Goal: Task Accomplishment & Management: Complete application form

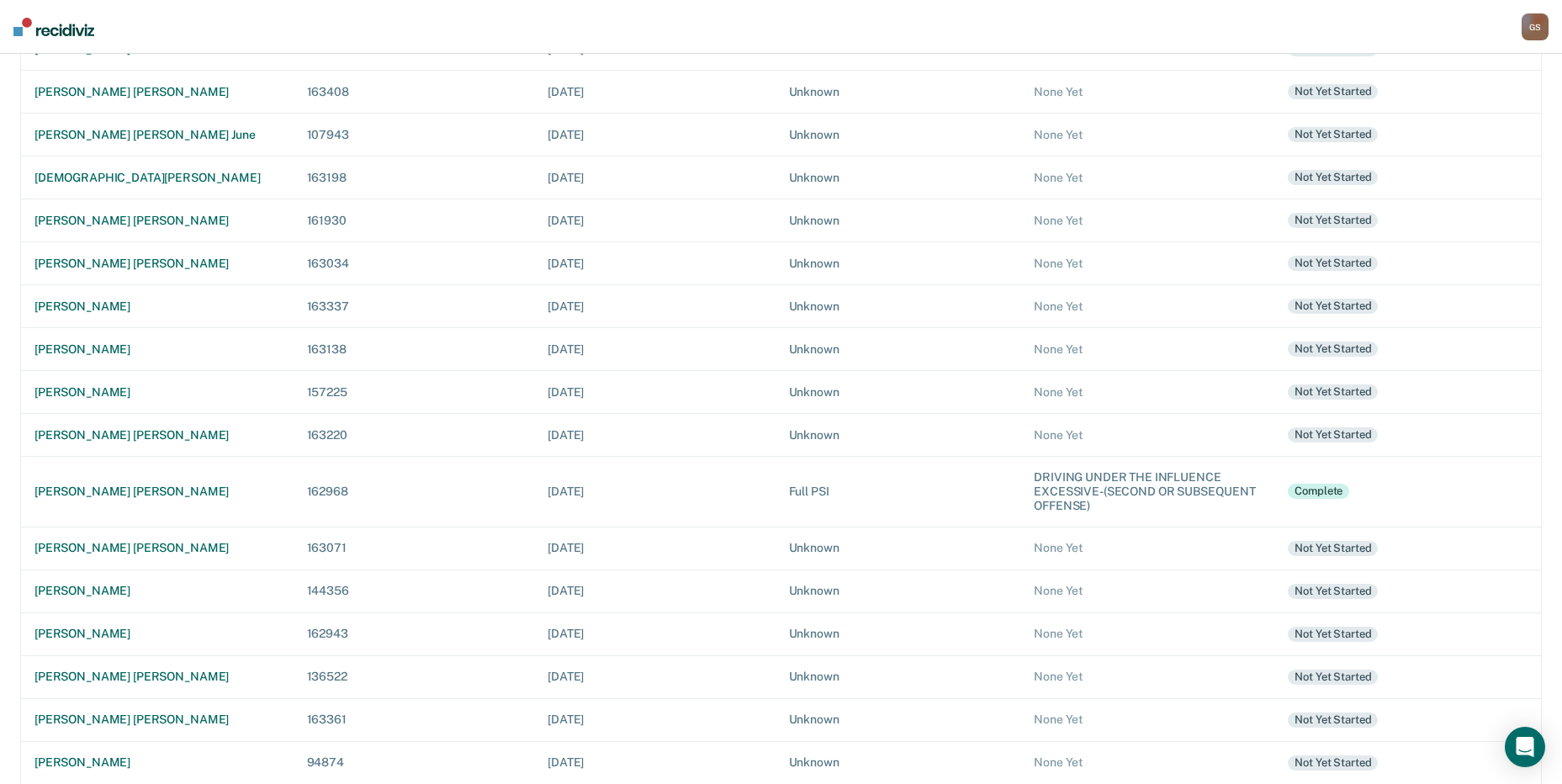
scroll to position [347, 0]
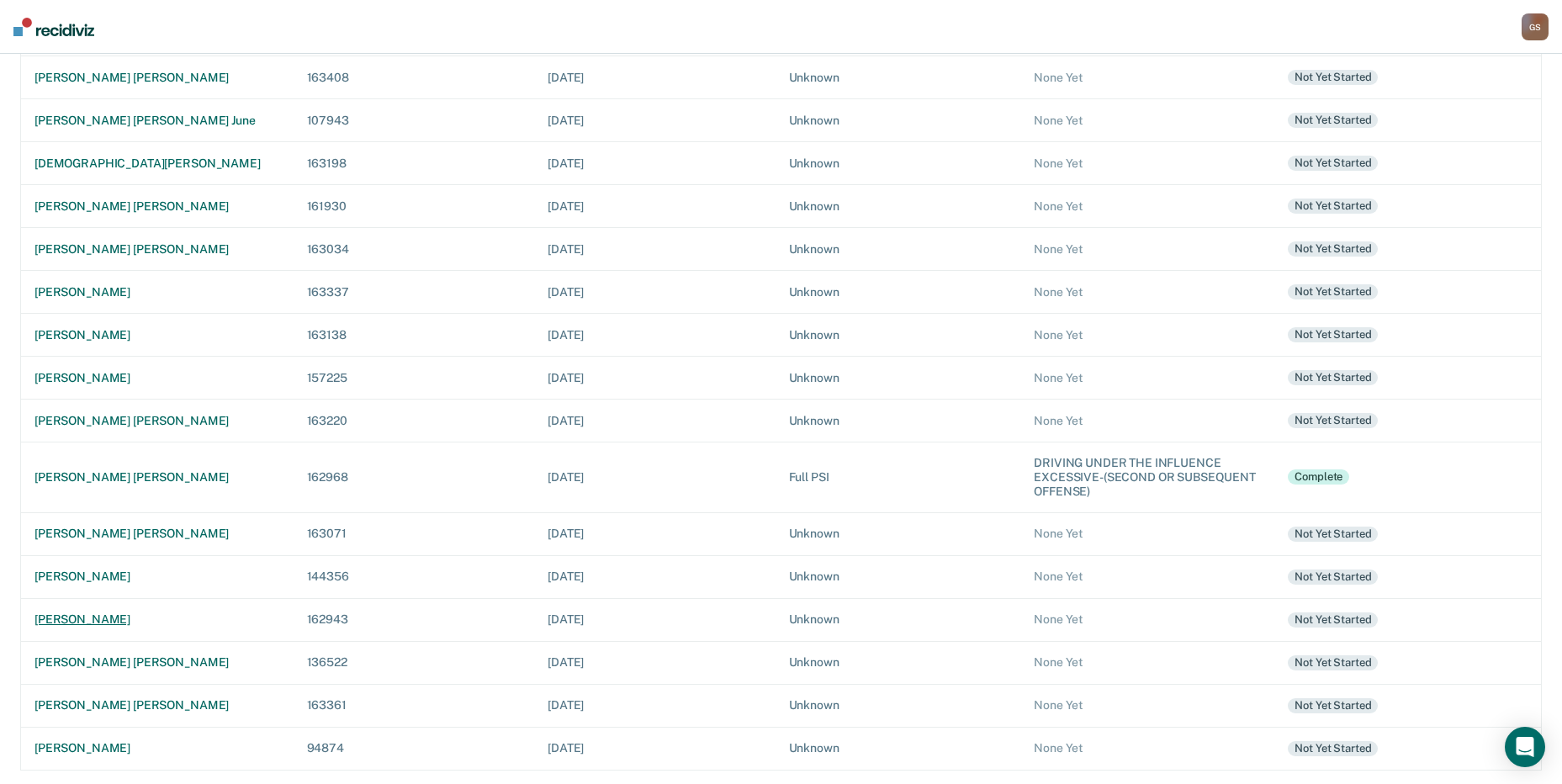
click at [132, 621] on div "[PERSON_NAME]" at bounding box center [157, 619] width 246 height 15
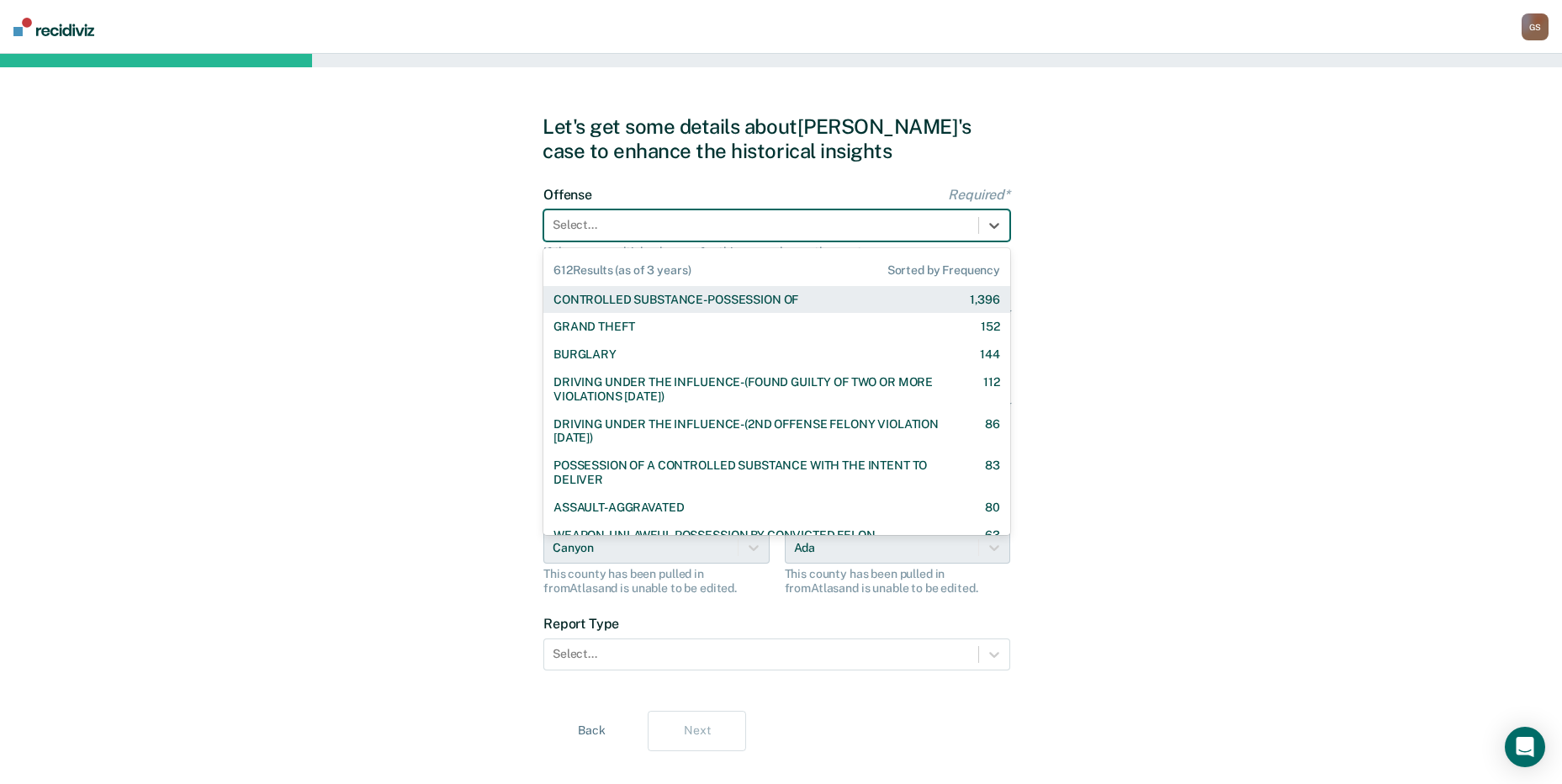
click at [697, 232] on div at bounding box center [762, 225] width 418 height 17
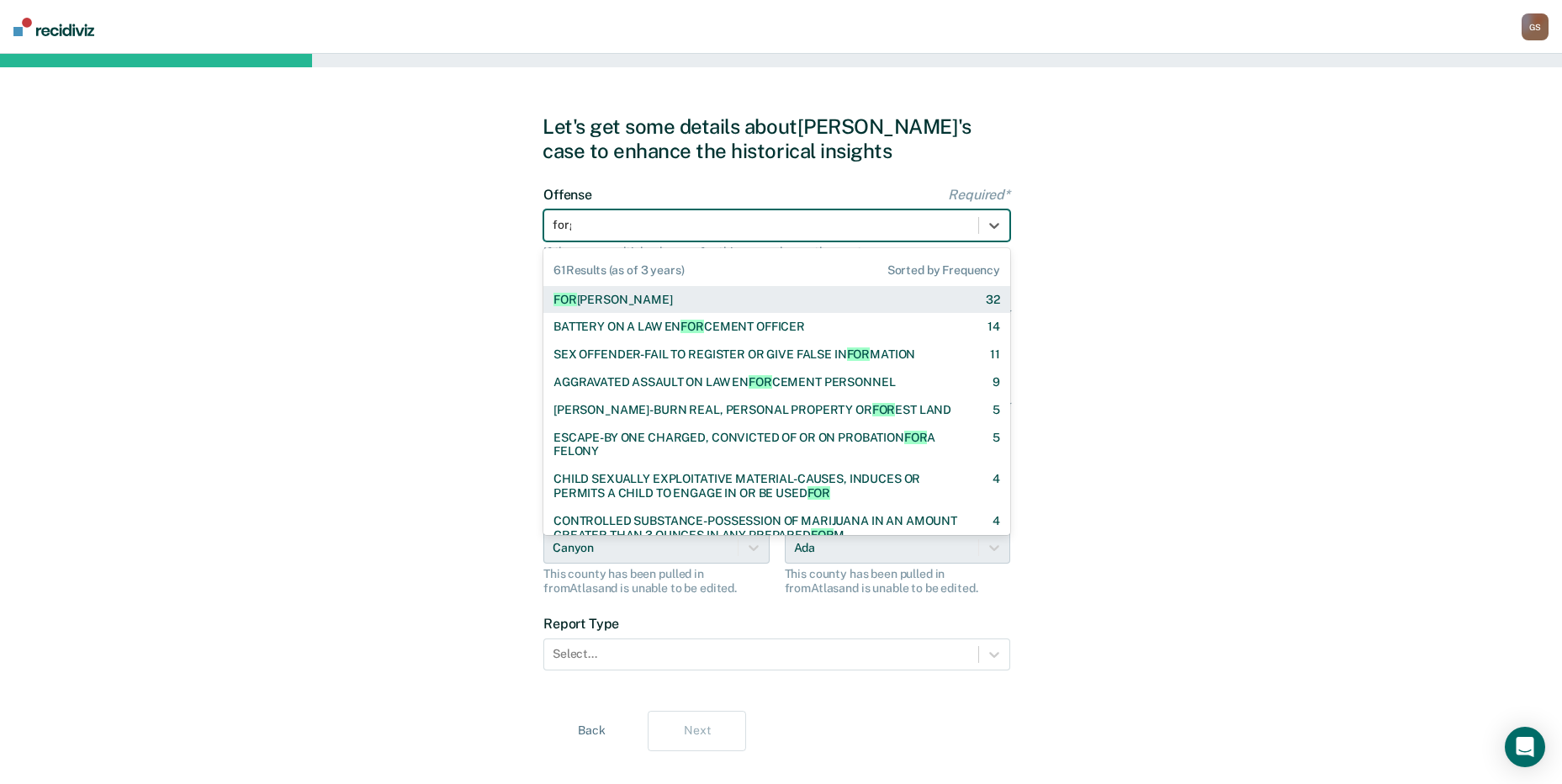
type input "forger"
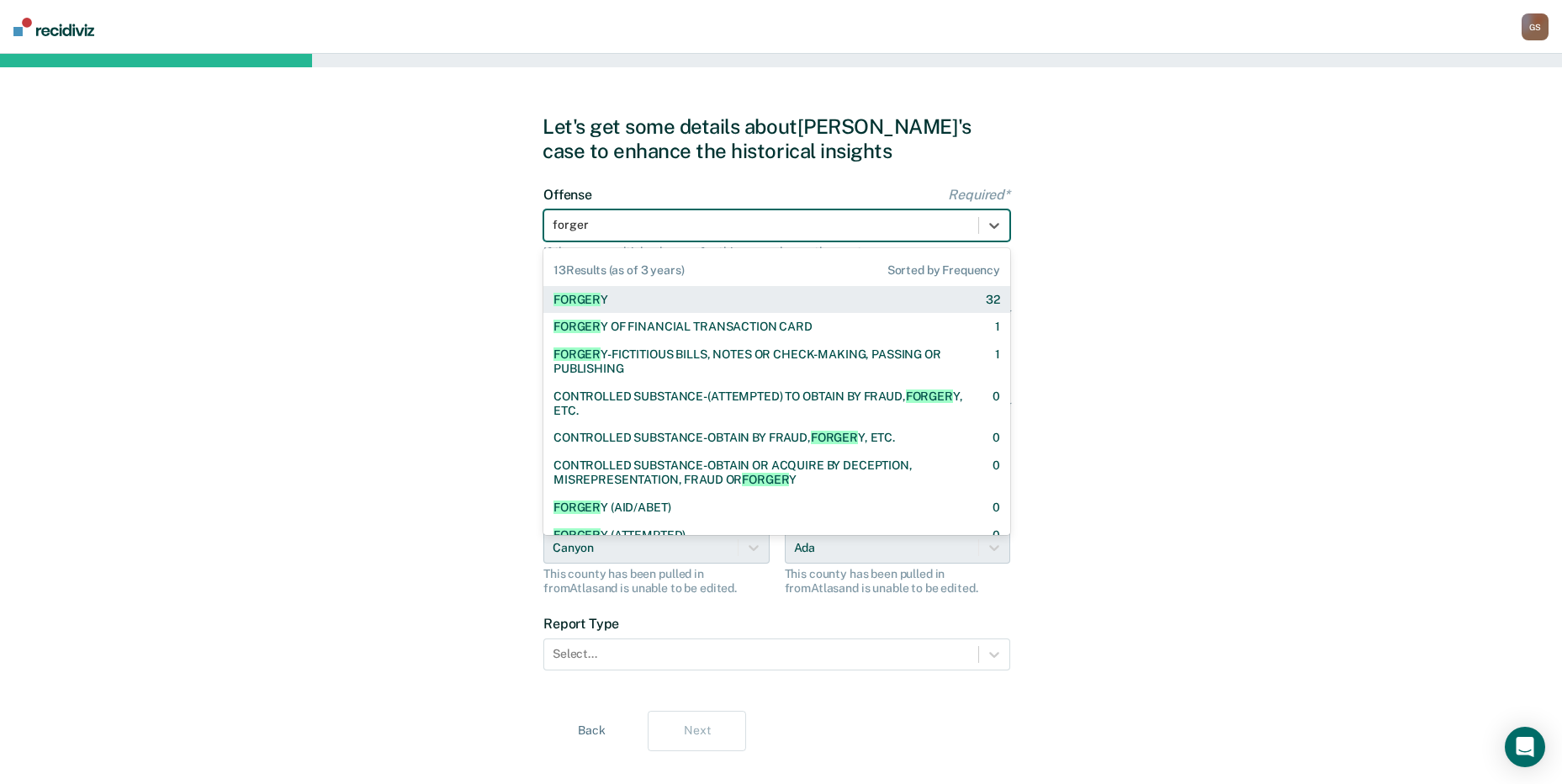
click at [633, 298] on div "FORGER Y 32" at bounding box center [777, 299] width 447 height 15
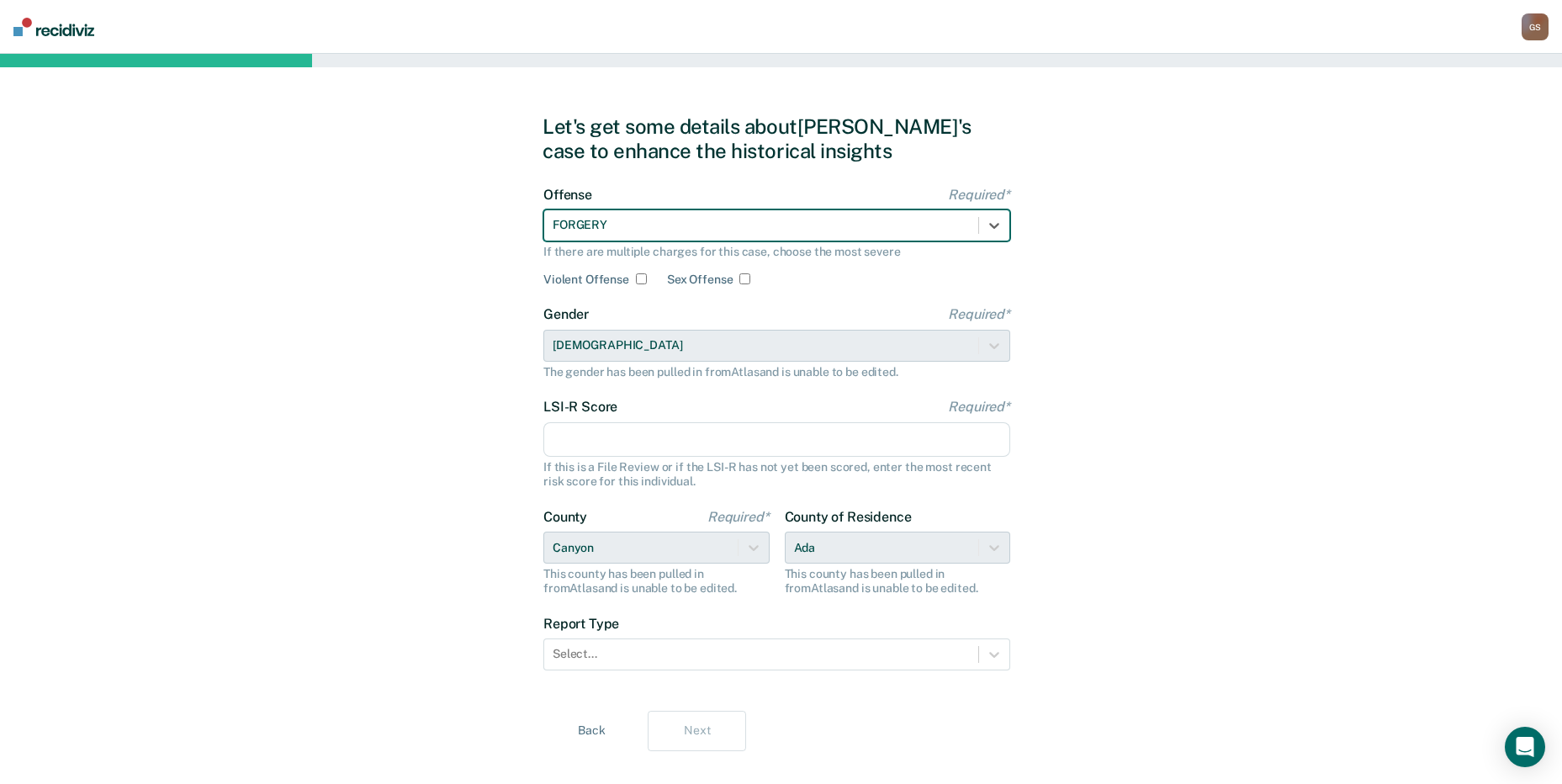
click at [639, 437] on input "LSI-R Score Required*" at bounding box center [777, 439] width 467 height 35
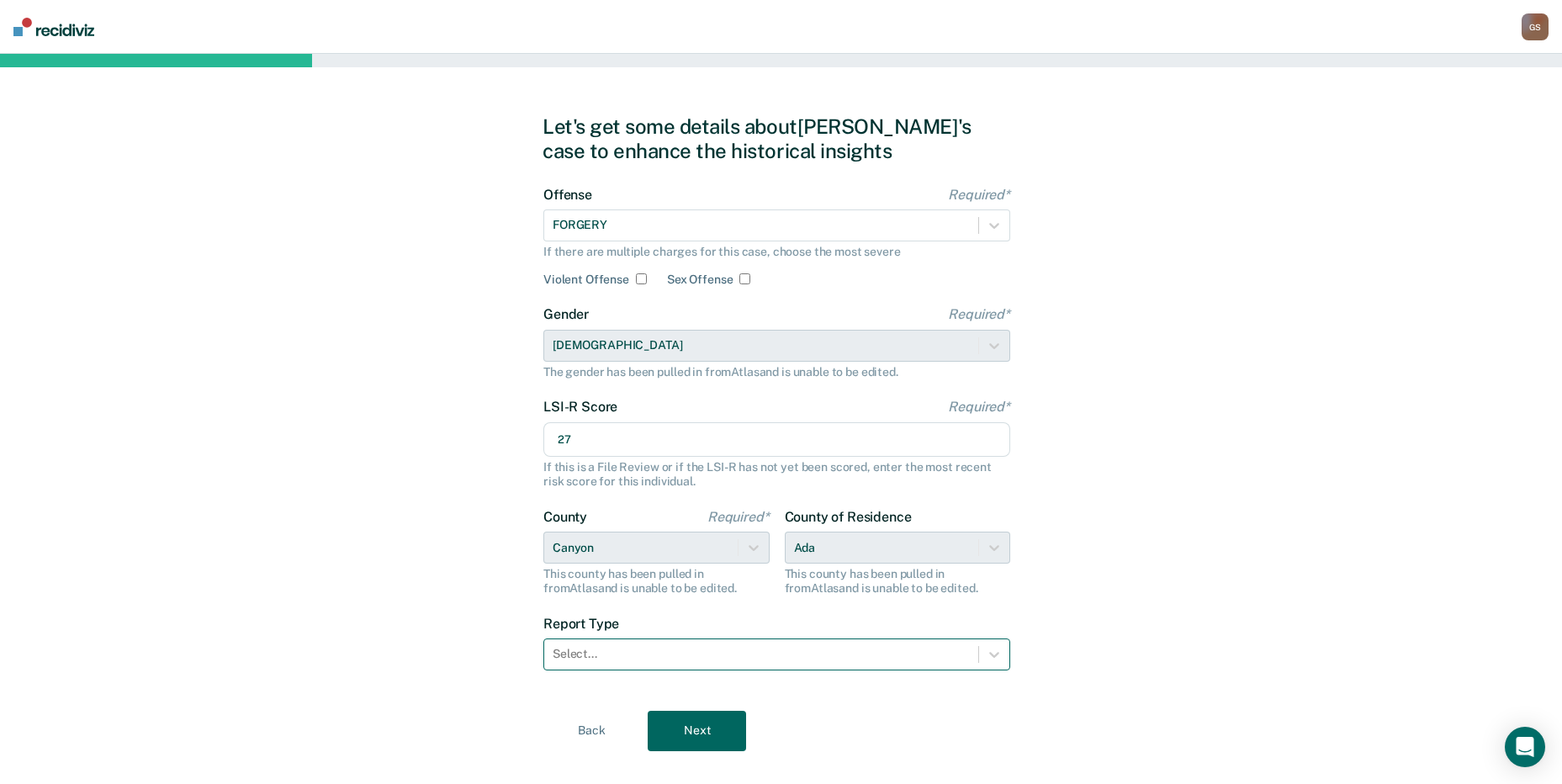
type input "27"
click at [649, 662] on div at bounding box center [762, 654] width 418 height 17
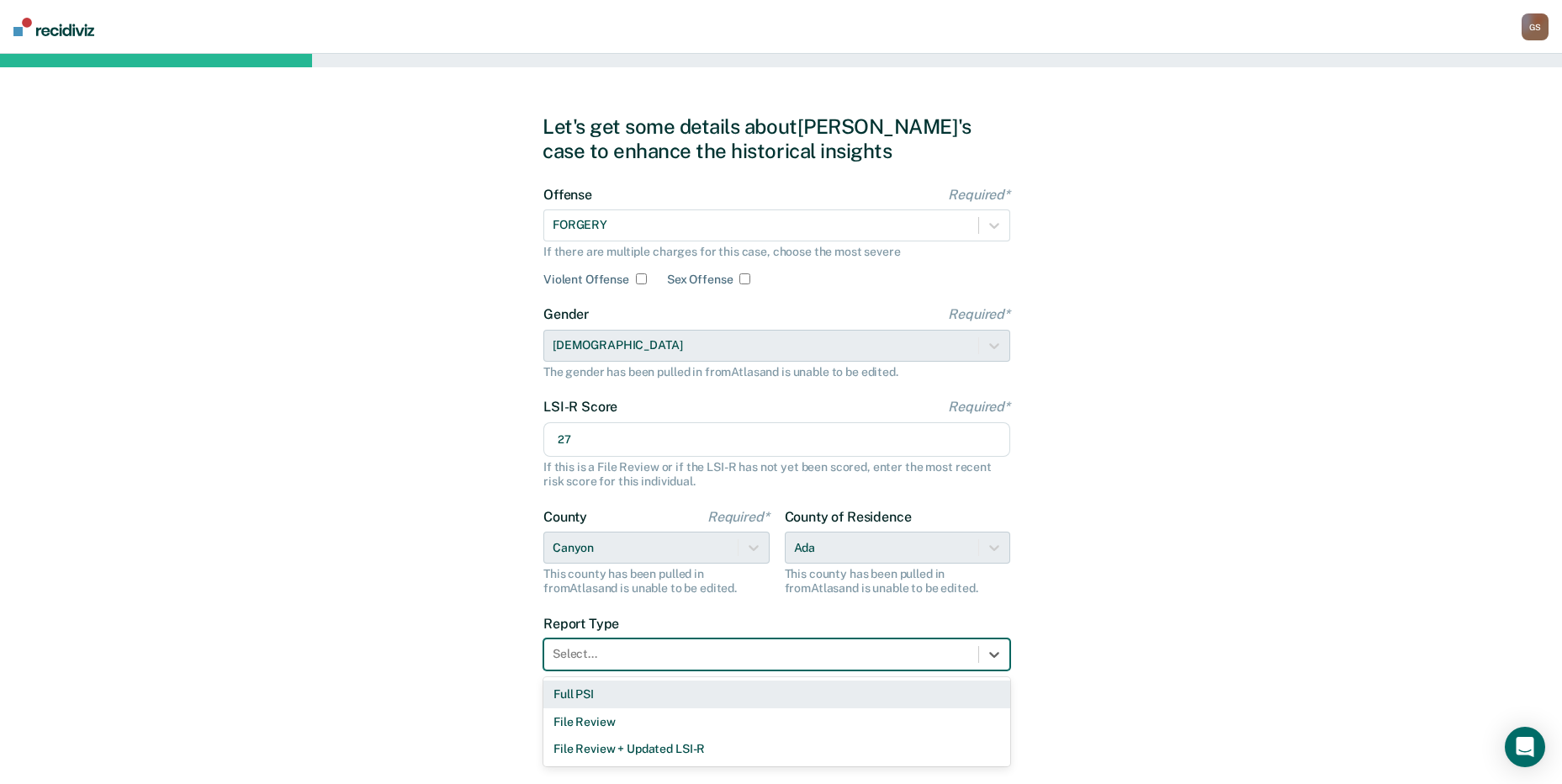
click at [615, 702] on div "Full PSI" at bounding box center [777, 694] width 467 height 28
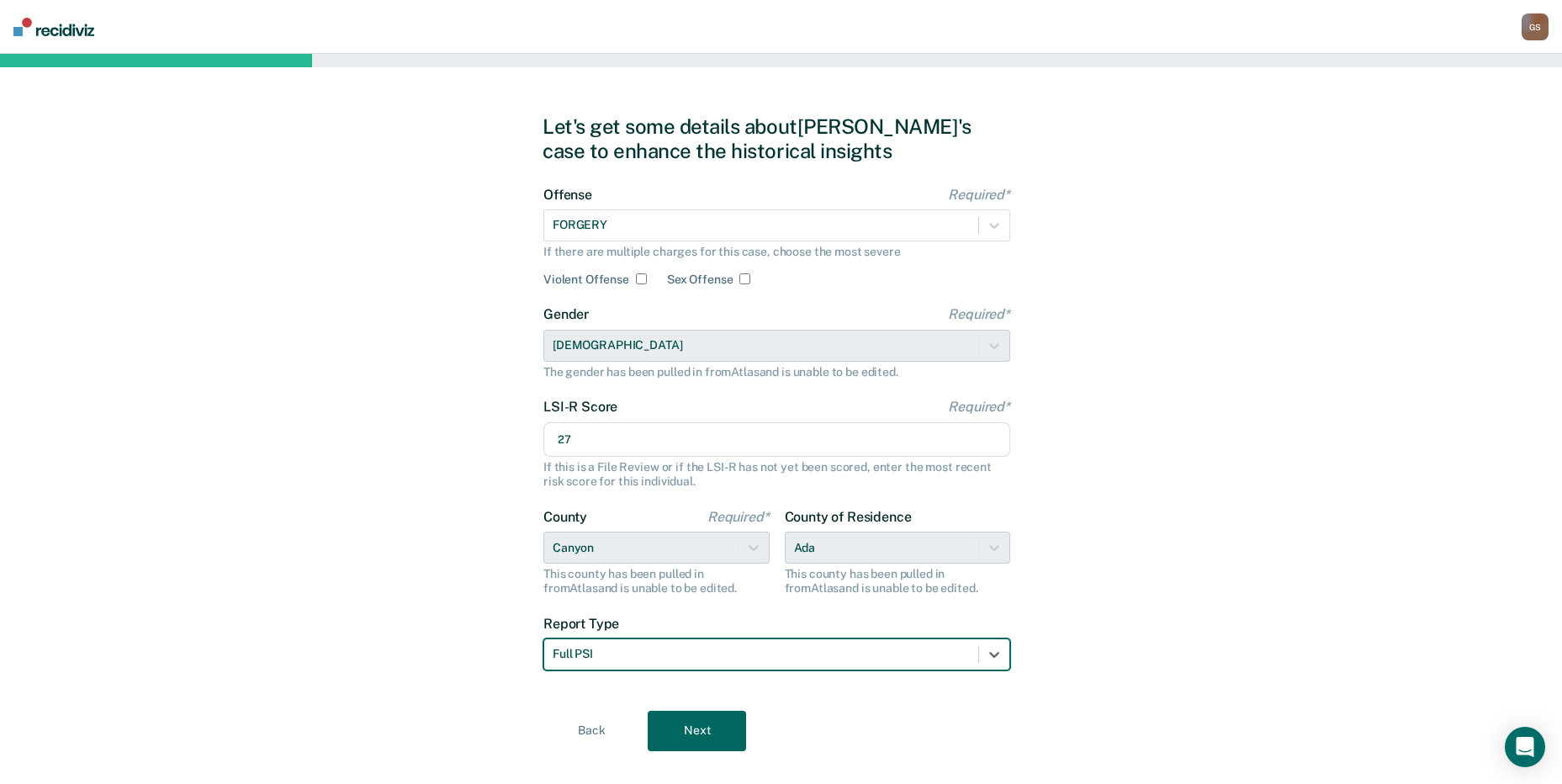
click at [697, 743] on button "Next" at bounding box center [697, 731] width 98 height 41
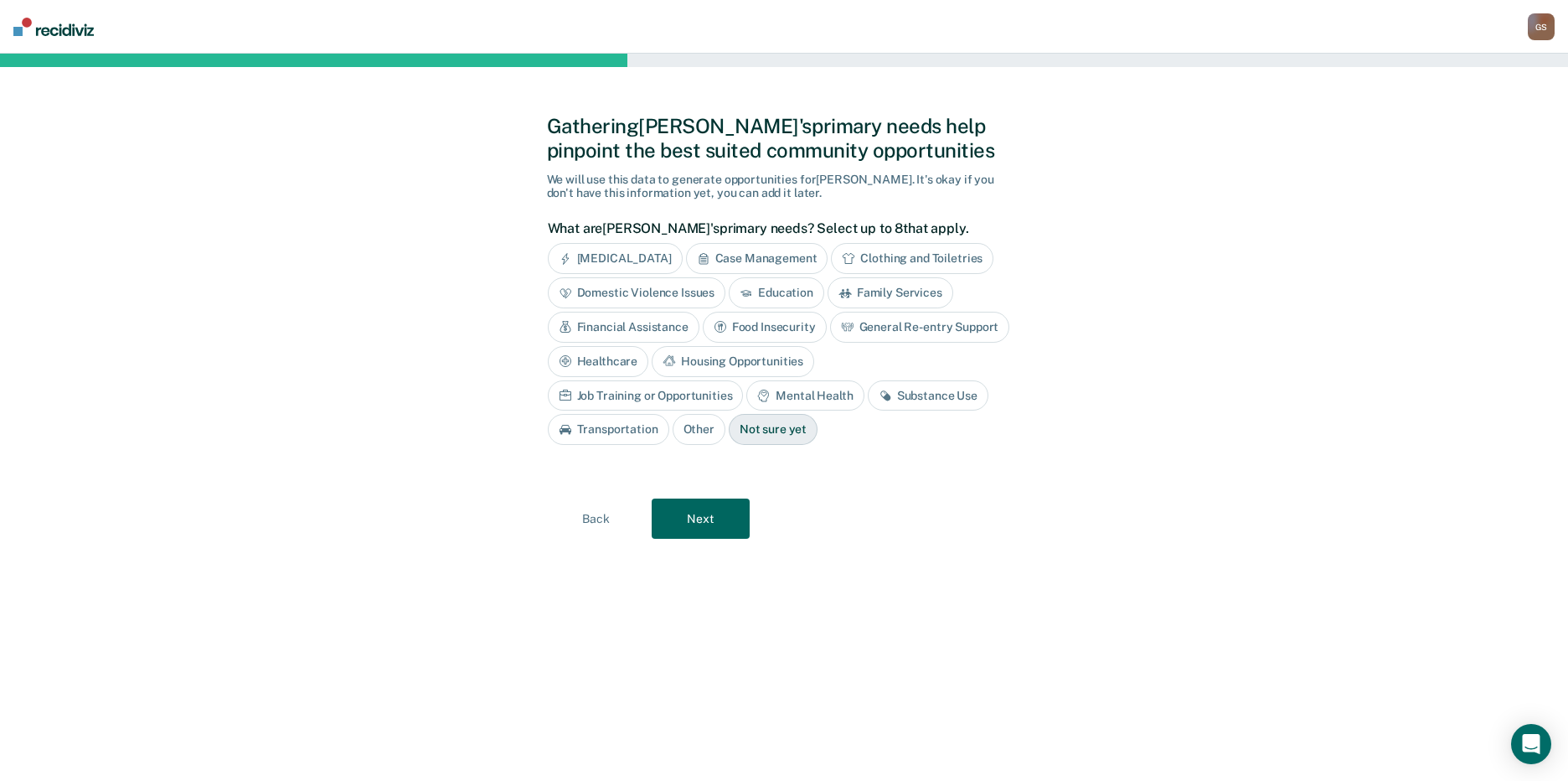
click at [868, 390] on div "Substance Use" at bounding box center [928, 396] width 120 height 31
click at [673, 329] on div "Financial Assistance" at bounding box center [624, 327] width 151 height 31
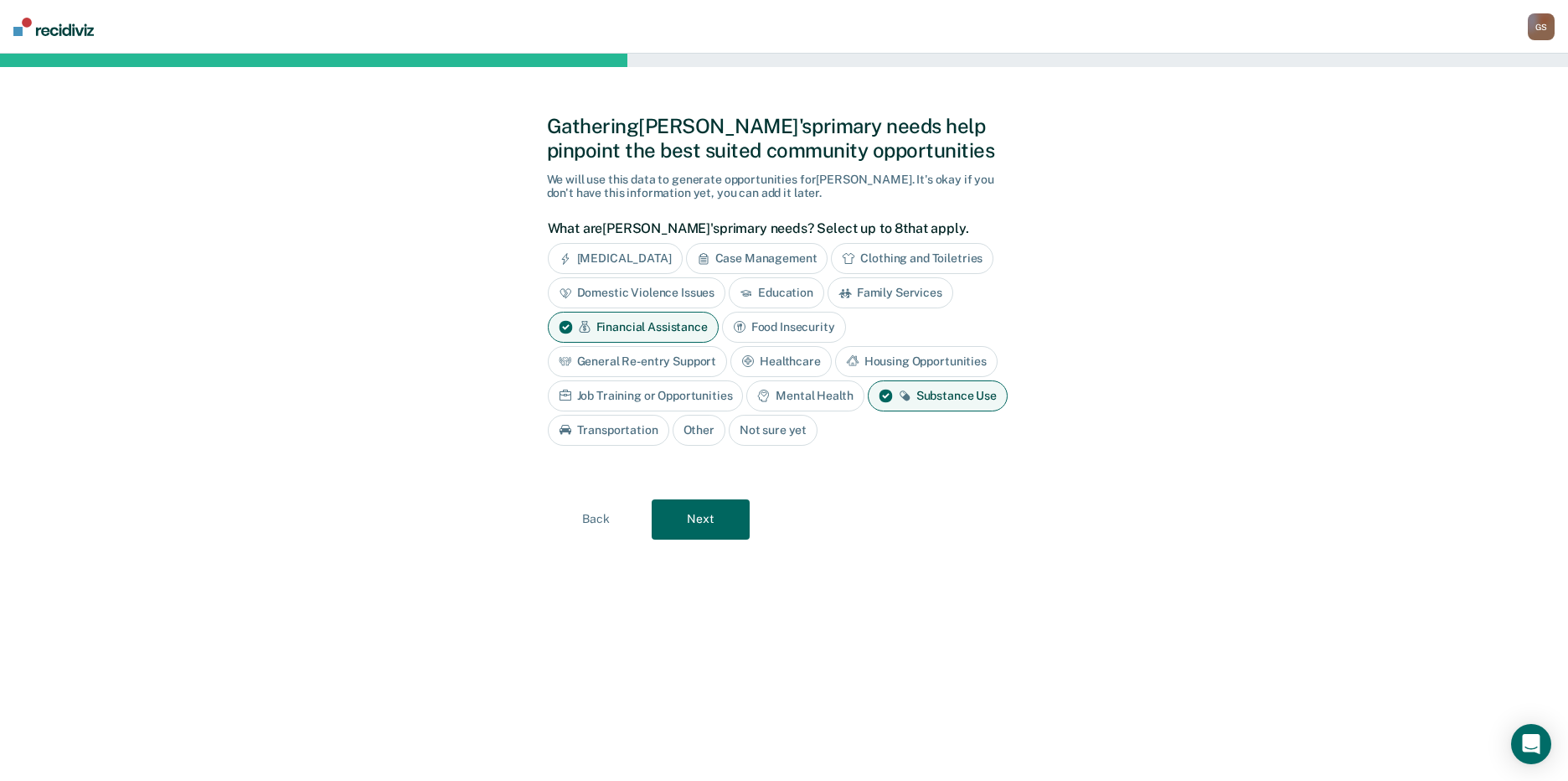
click at [874, 364] on div "Housing Opportunities" at bounding box center [916, 362] width 162 height 31
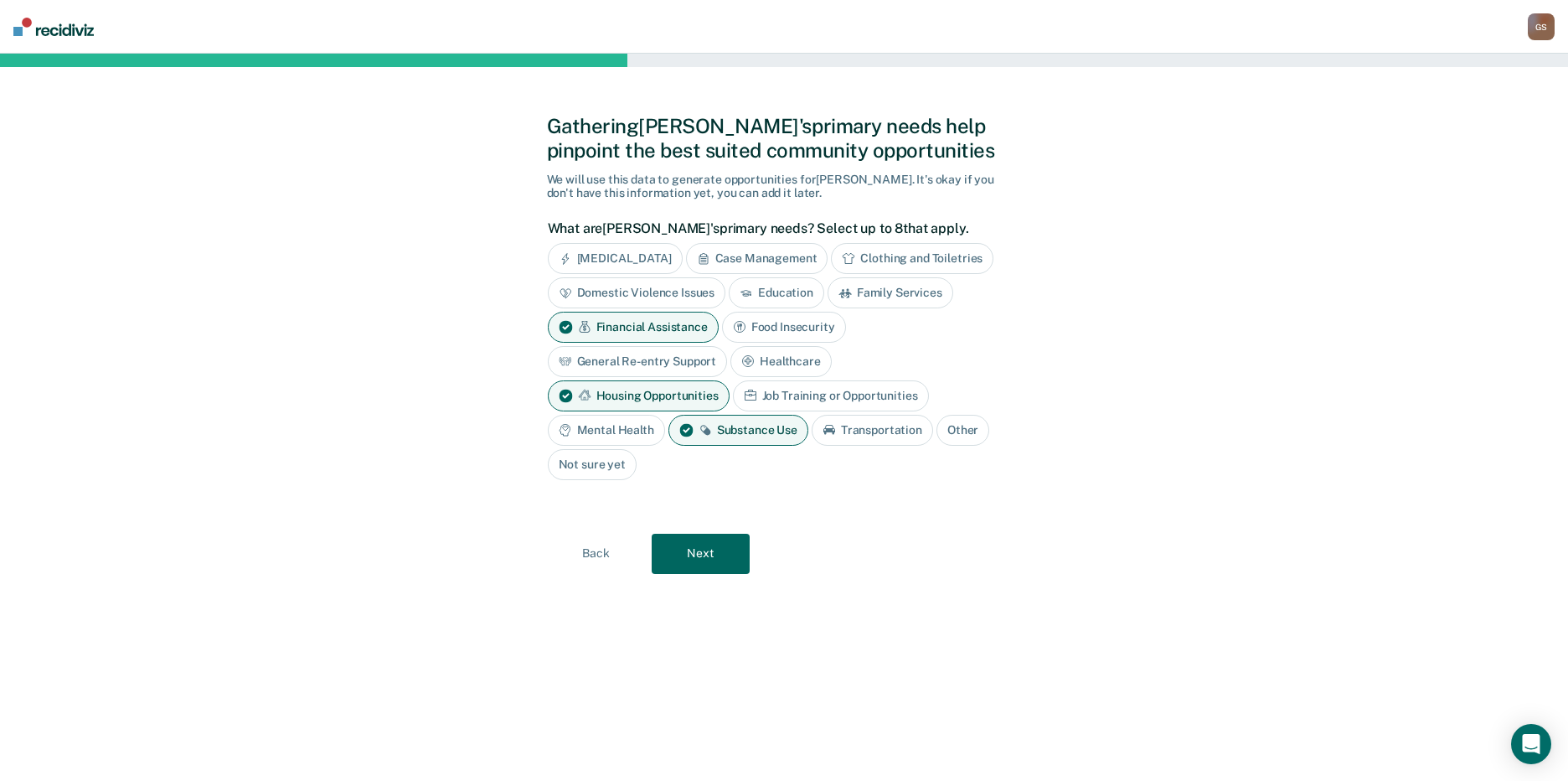
click at [807, 387] on div "Job Training or Opportunities" at bounding box center [831, 396] width 196 height 31
click at [715, 555] on button "Next" at bounding box center [700, 553] width 98 height 40
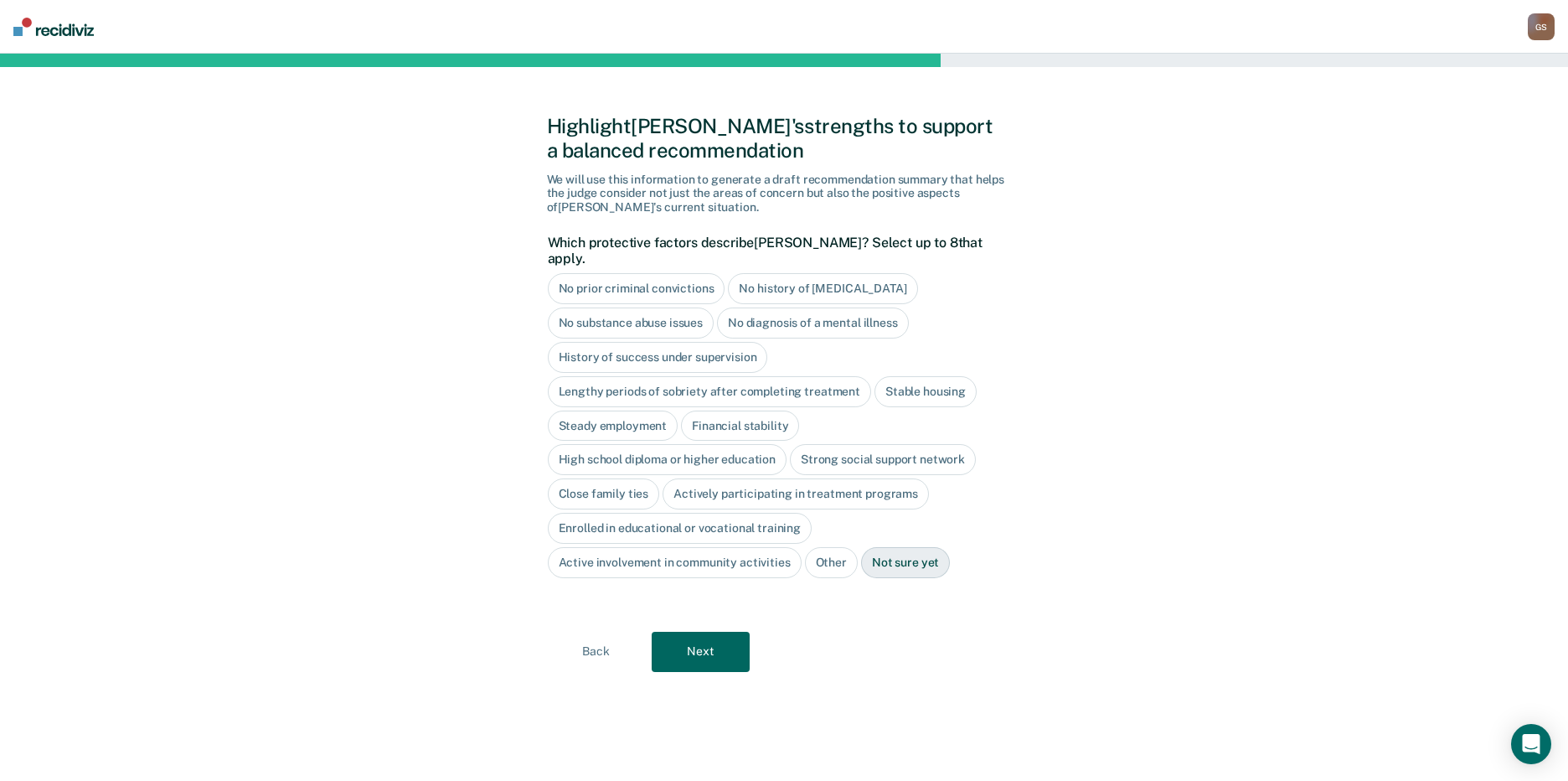
click at [687, 278] on div "No prior criminal convictions" at bounding box center [637, 289] width 178 height 31
click at [741, 445] on div "High school diploma or higher education" at bounding box center [668, 461] width 240 height 31
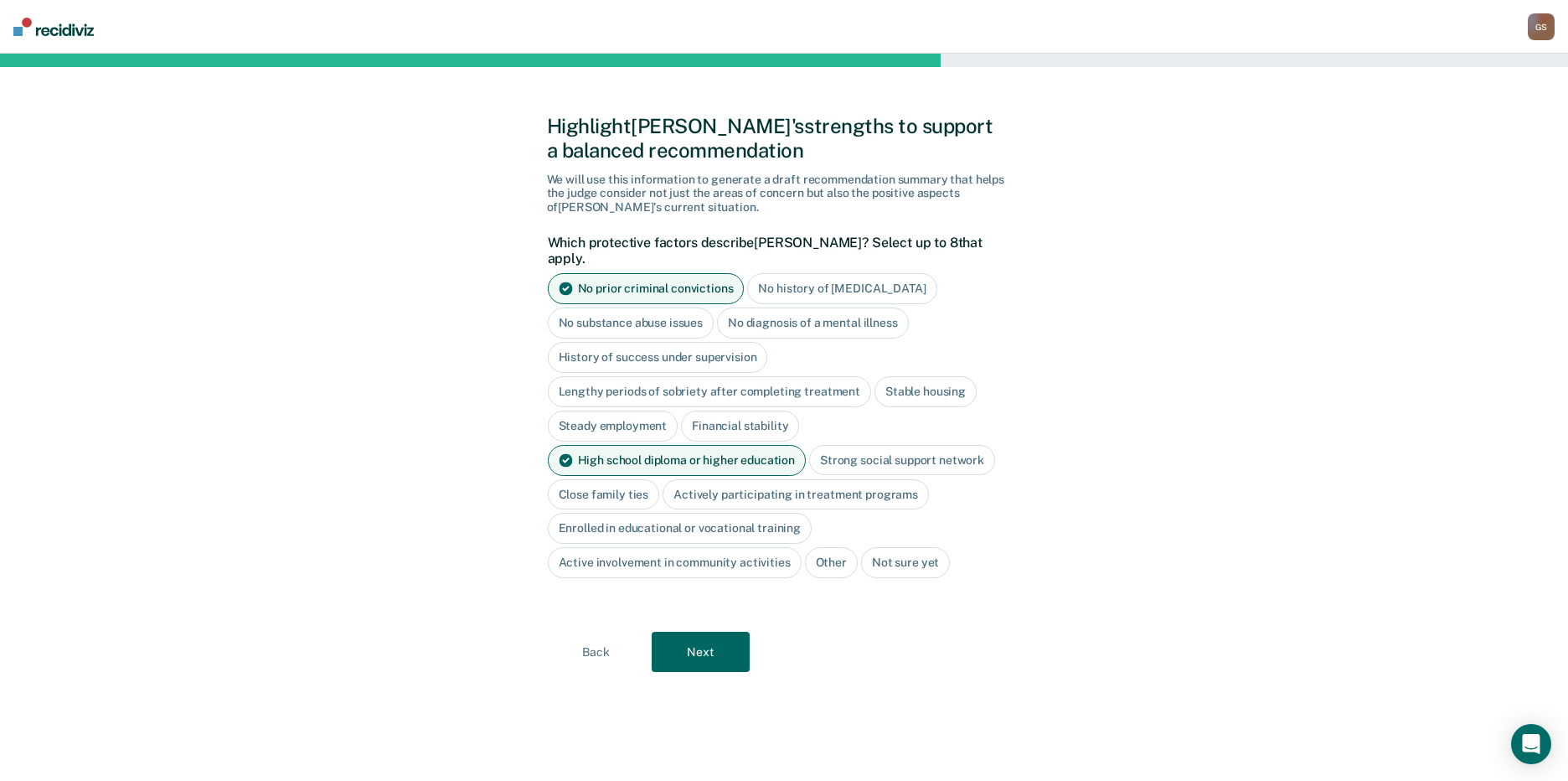
click at [722, 634] on button "Next" at bounding box center [700, 651] width 98 height 40
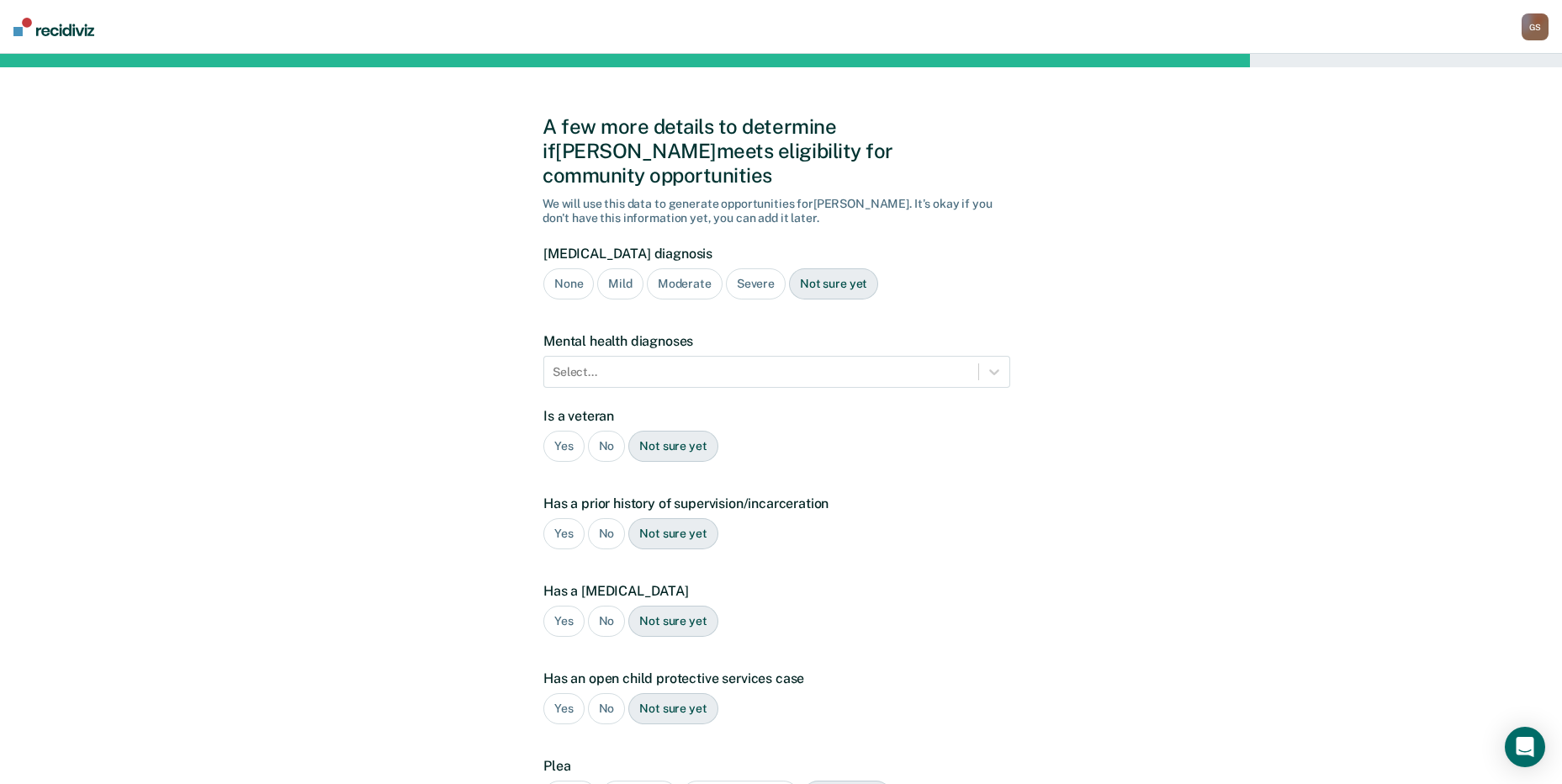
click at [681, 268] on div "Moderate" at bounding box center [685, 284] width 76 height 31
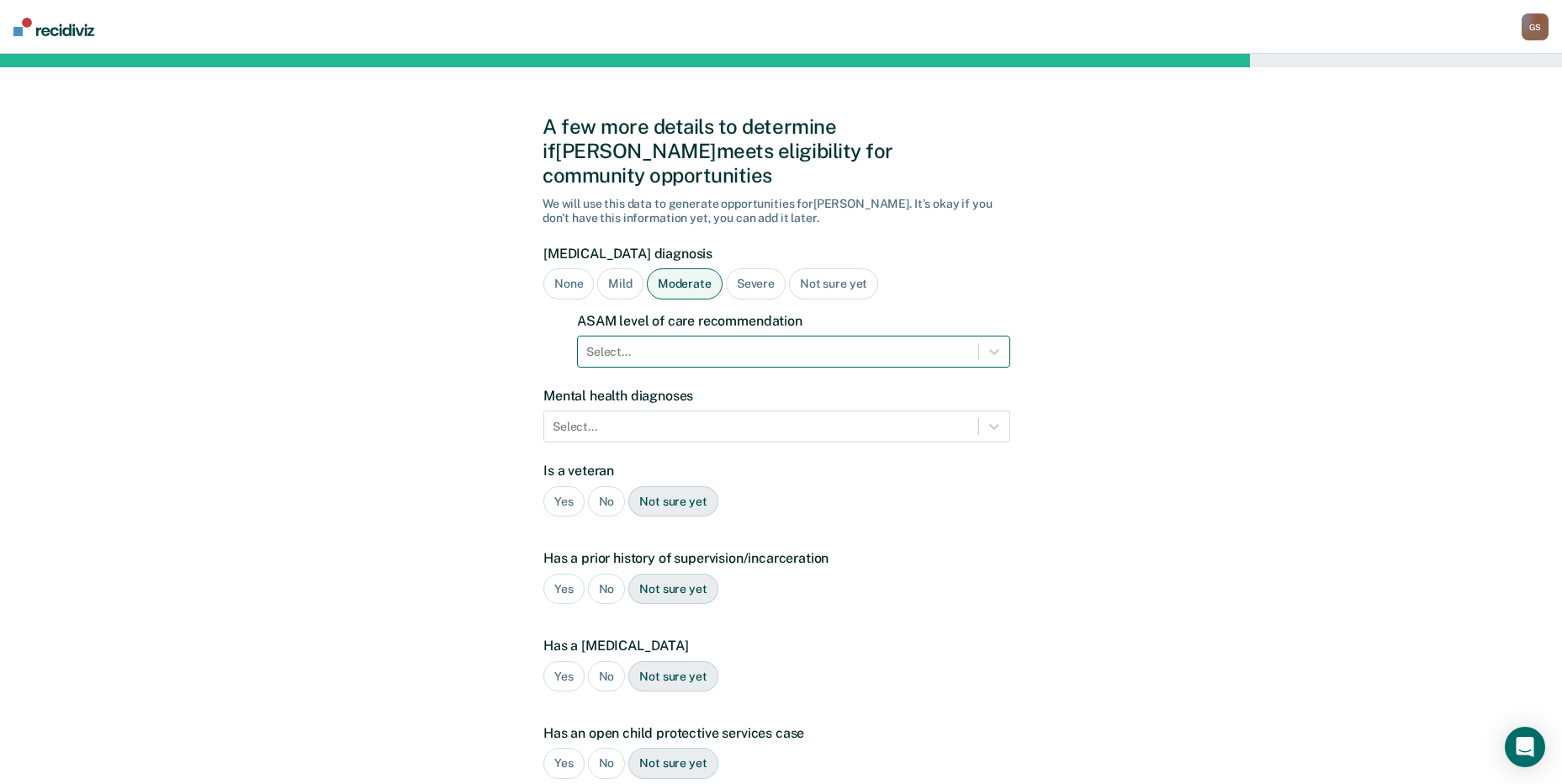
click at [666, 343] on div at bounding box center [778, 352] width 384 height 17
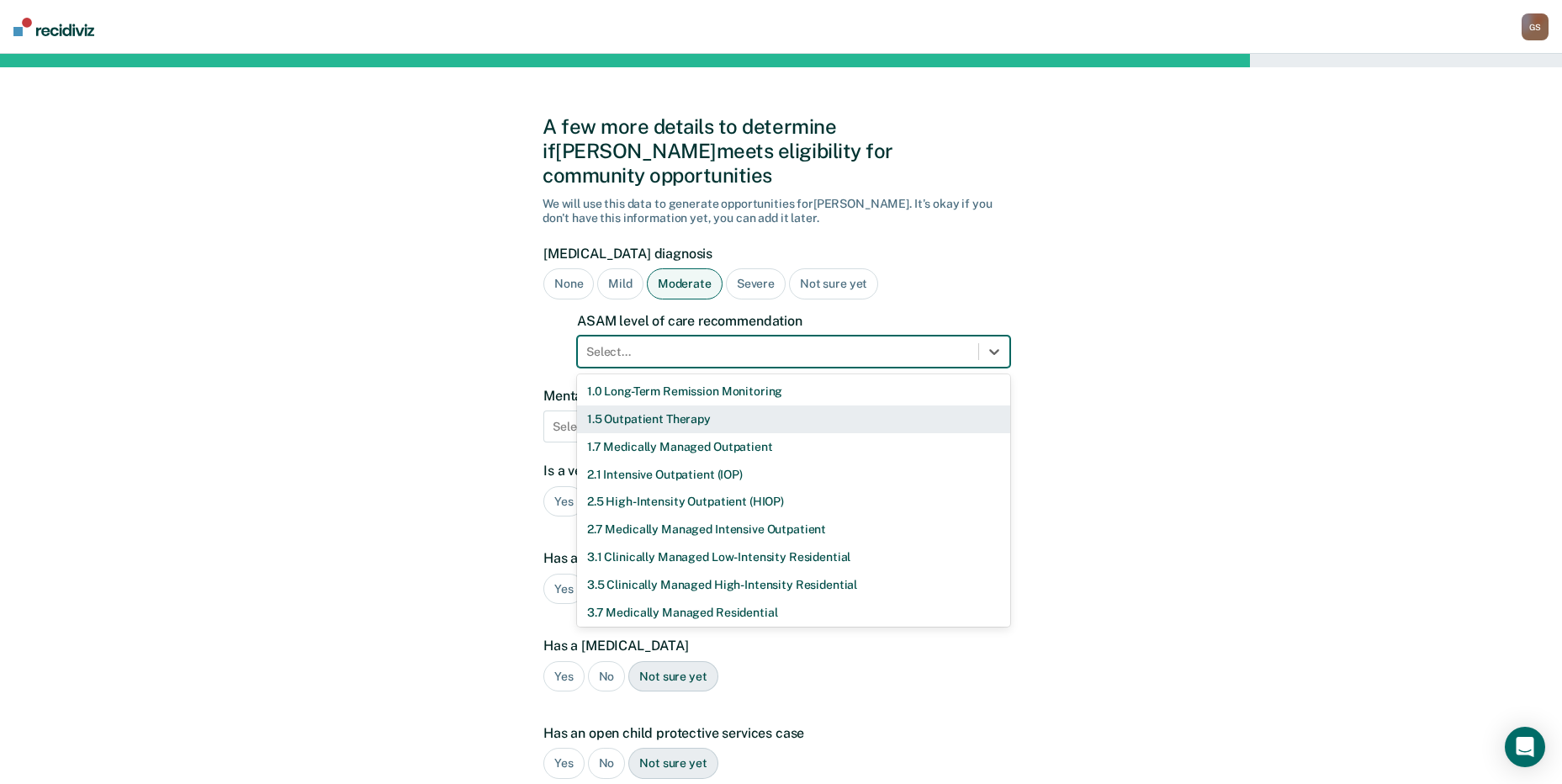
click at [670, 405] on div "1.5 Outpatient Therapy" at bounding box center [794, 419] width 433 height 28
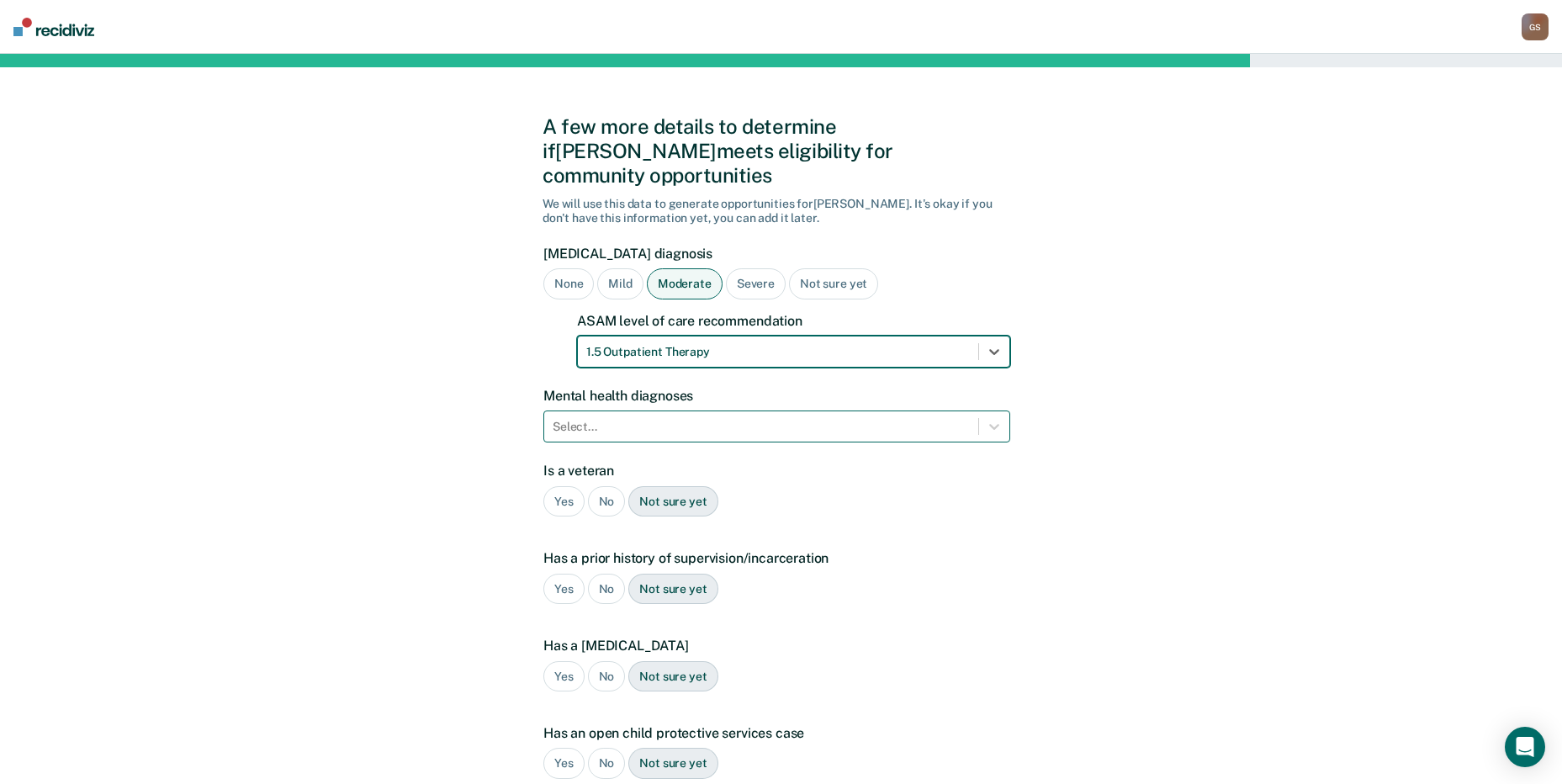
click at [670, 418] on div at bounding box center [762, 427] width 418 height 17
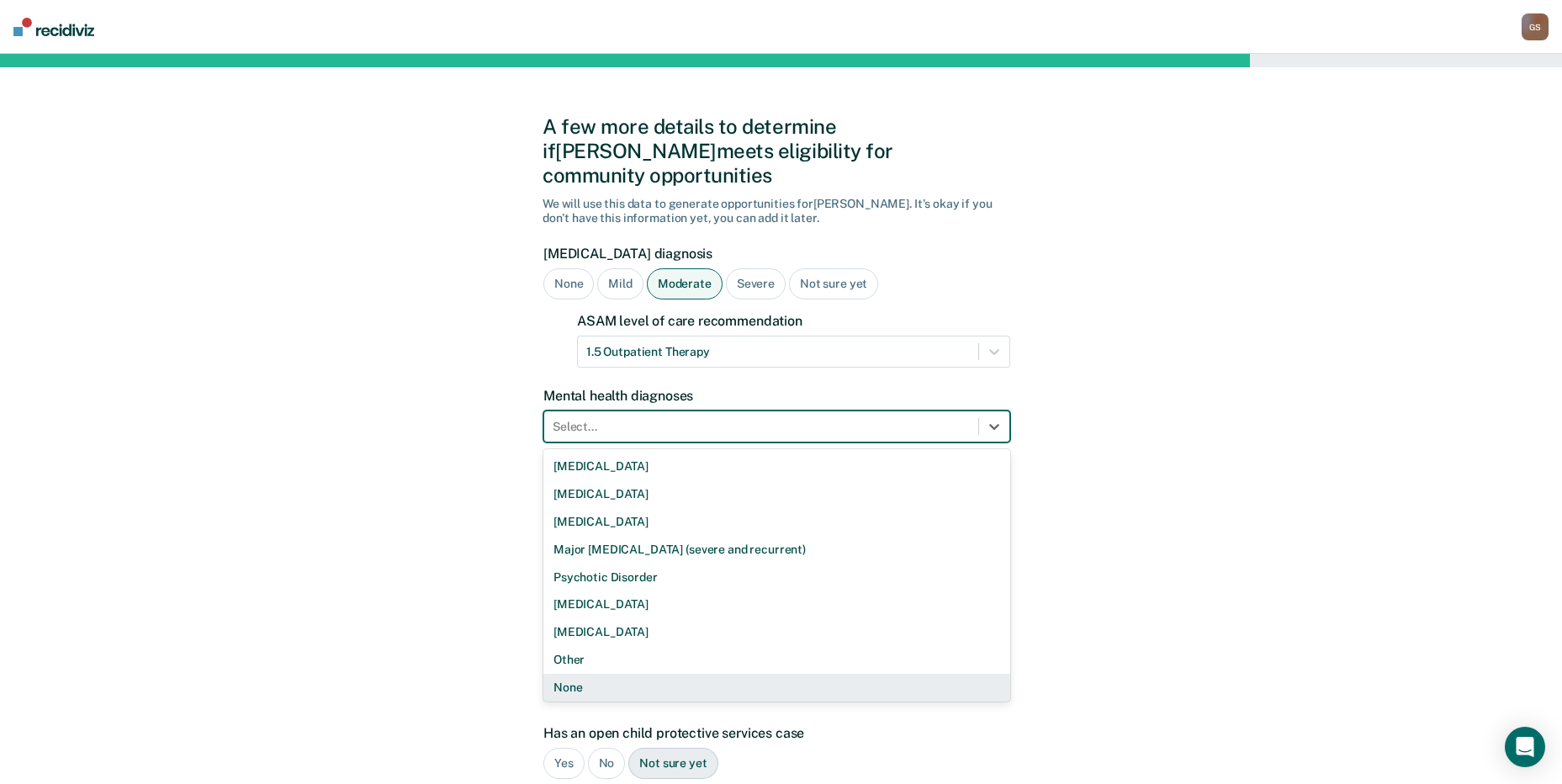
click at [574, 674] on div "None" at bounding box center [777, 687] width 467 height 28
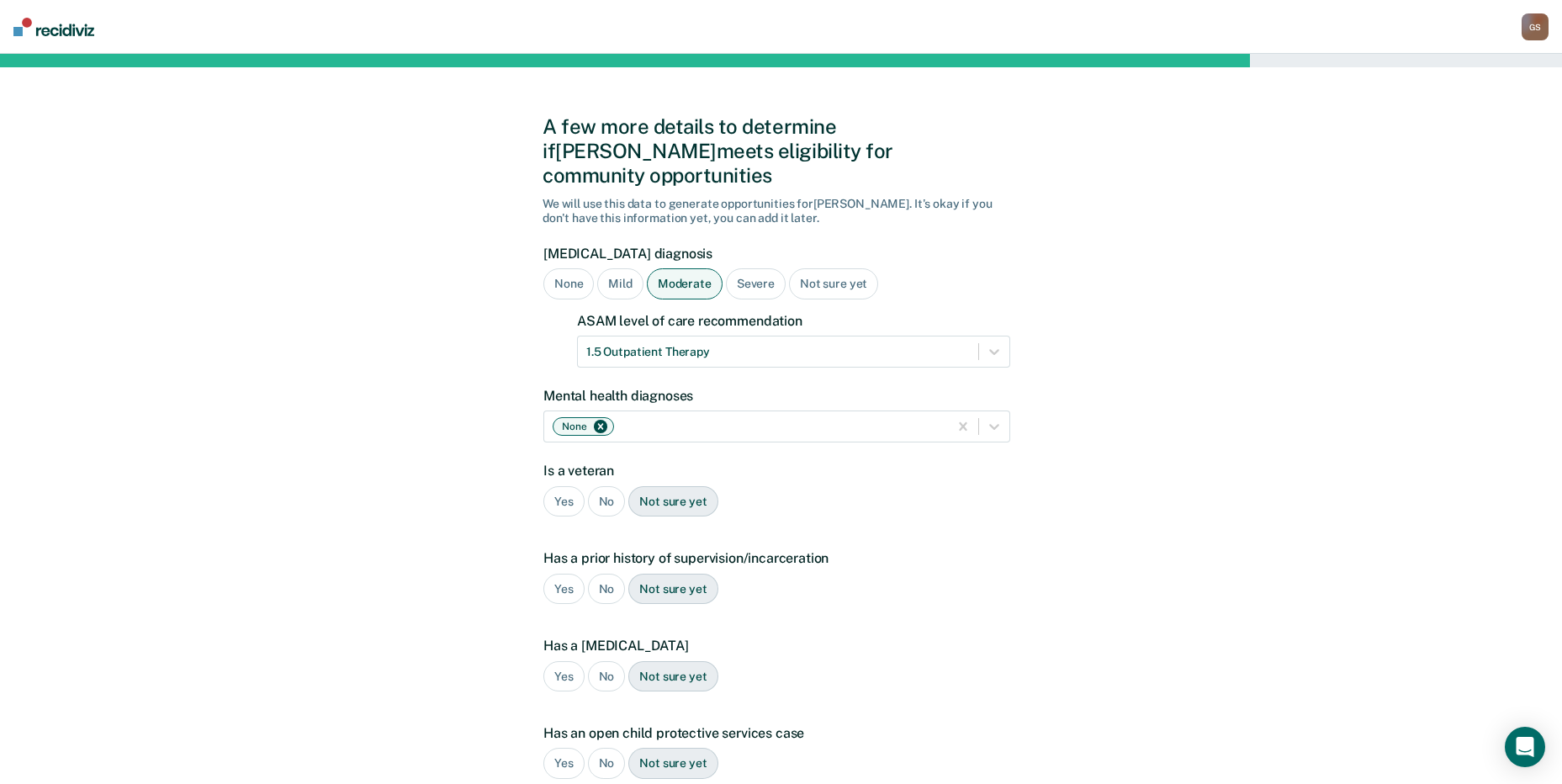
click at [598, 486] on div "No" at bounding box center [607, 501] width 38 height 31
click at [604, 574] on div "No" at bounding box center [607, 589] width 38 height 31
click at [604, 661] on div "No" at bounding box center [607, 676] width 38 height 31
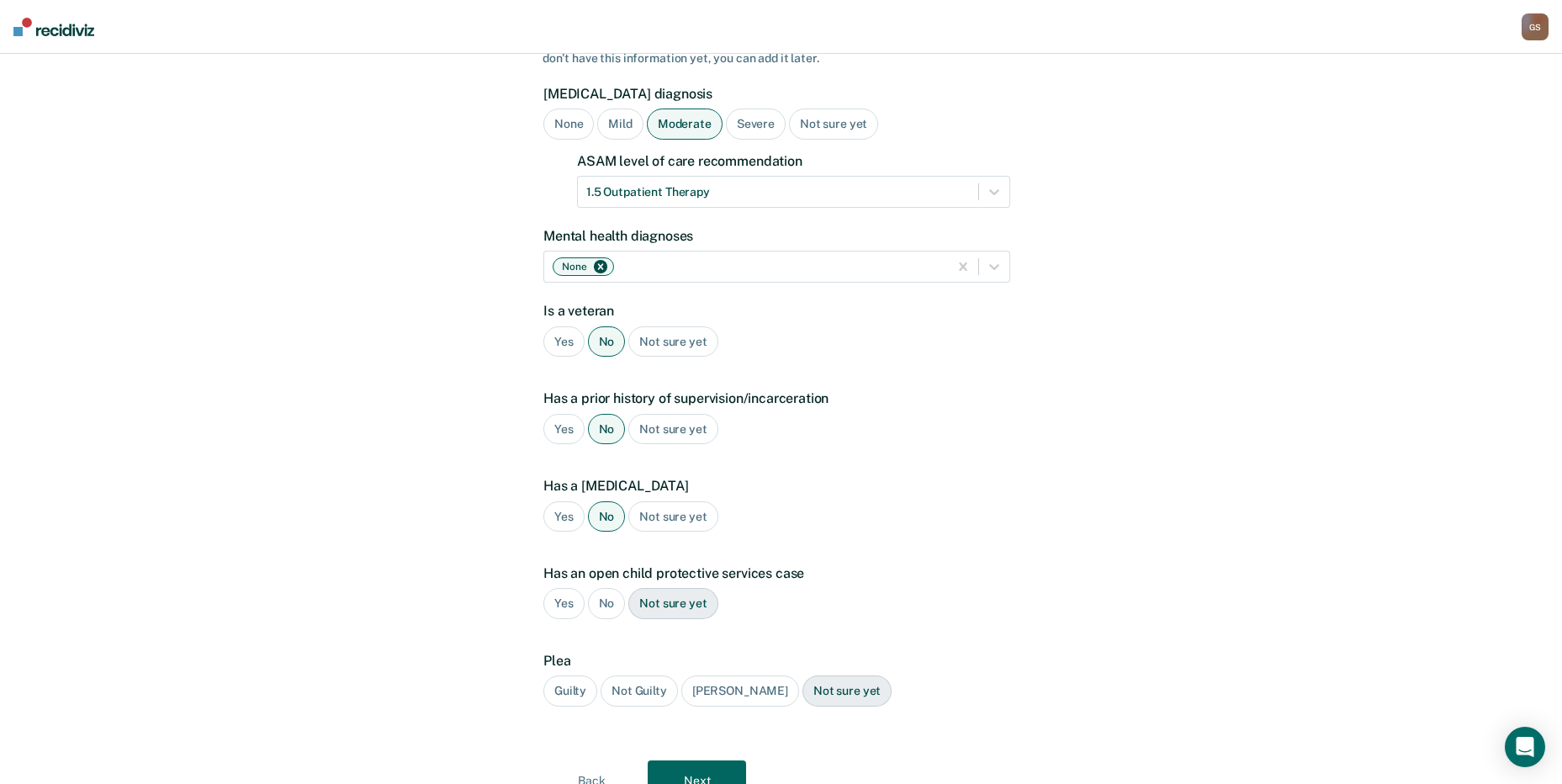
scroll to position [213, 0]
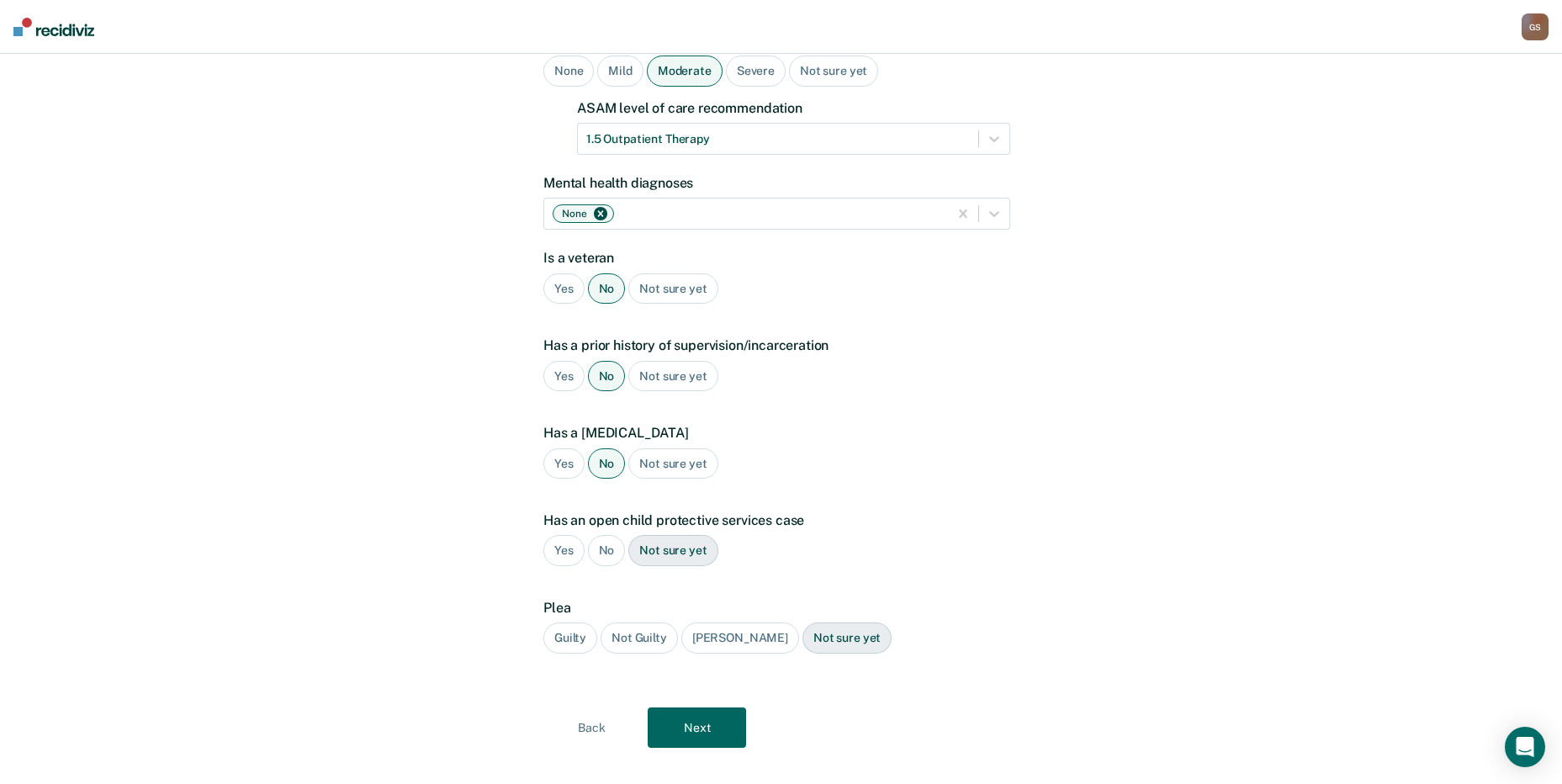
click at [608, 535] on div "No" at bounding box center [607, 550] width 38 height 31
click at [564, 622] on div "Guilty" at bounding box center [570, 637] width 54 height 31
click at [681, 707] on button "Next" at bounding box center [697, 727] width 98 height 41
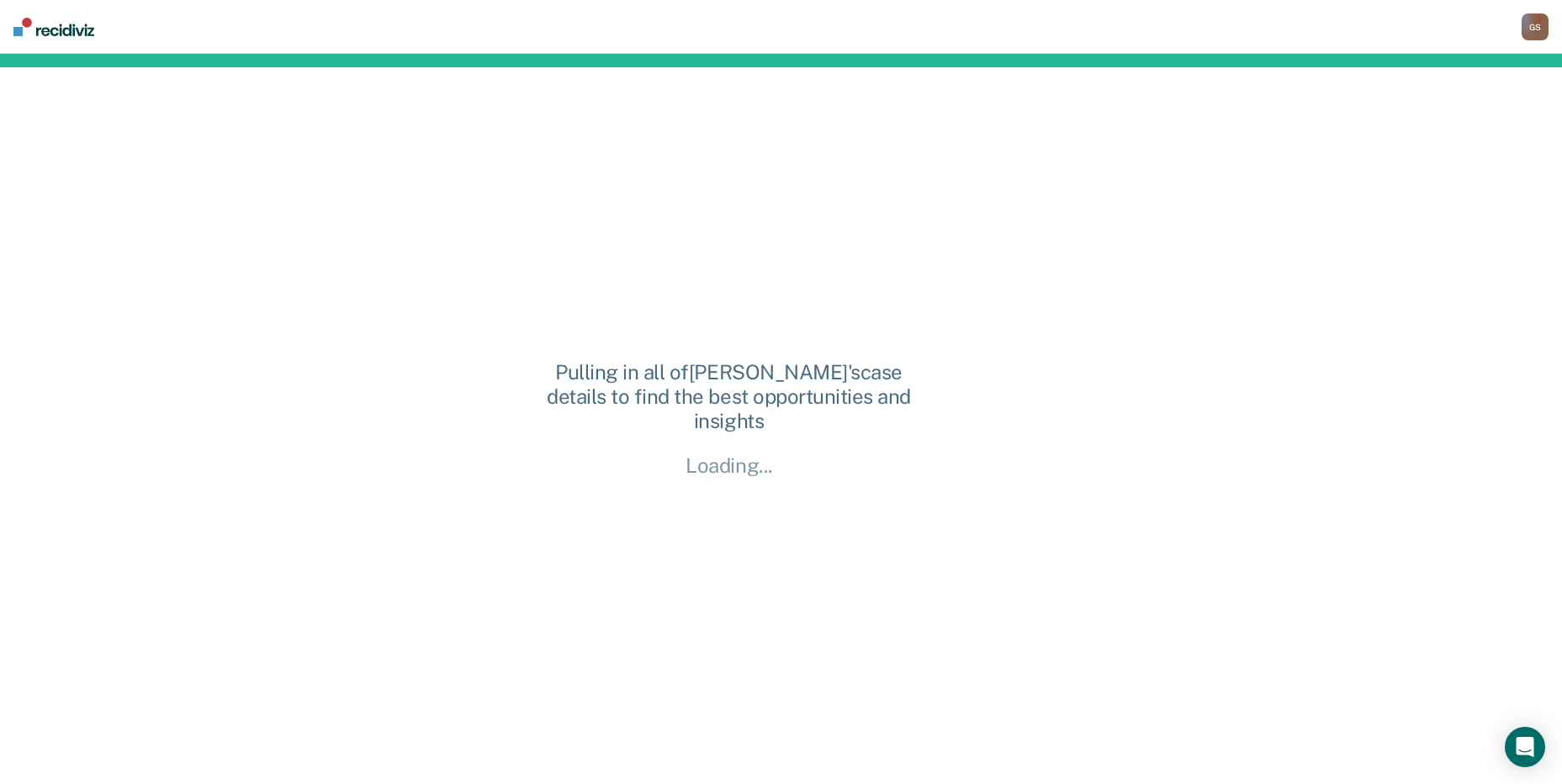
scroll to position [0, 0]
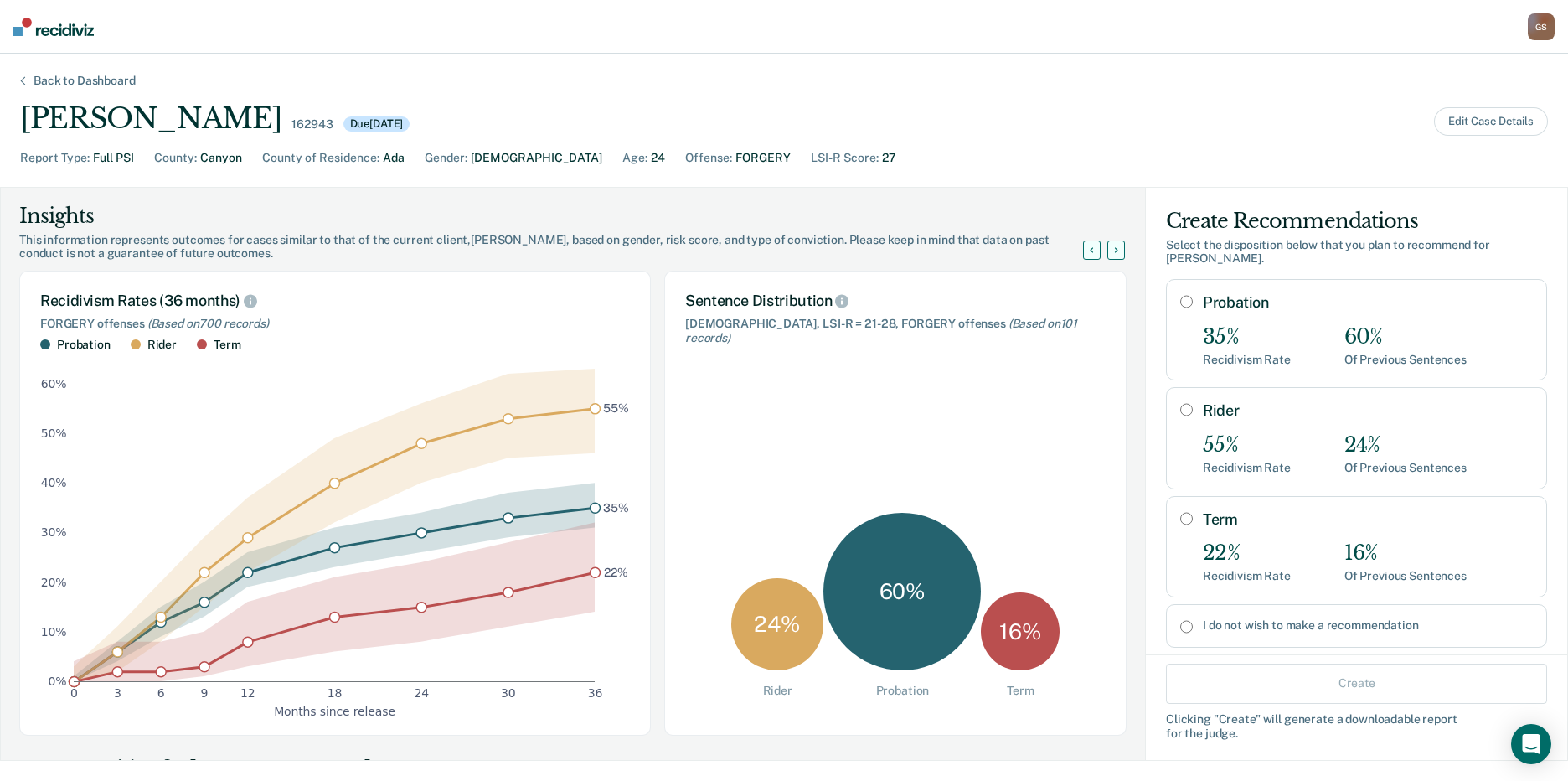
click at [1277, 331] on div "35% Recidivism Rate 60% Of Previous Sentences" at bounding box center [1368, 345] width 330 height 42
radio input "true"
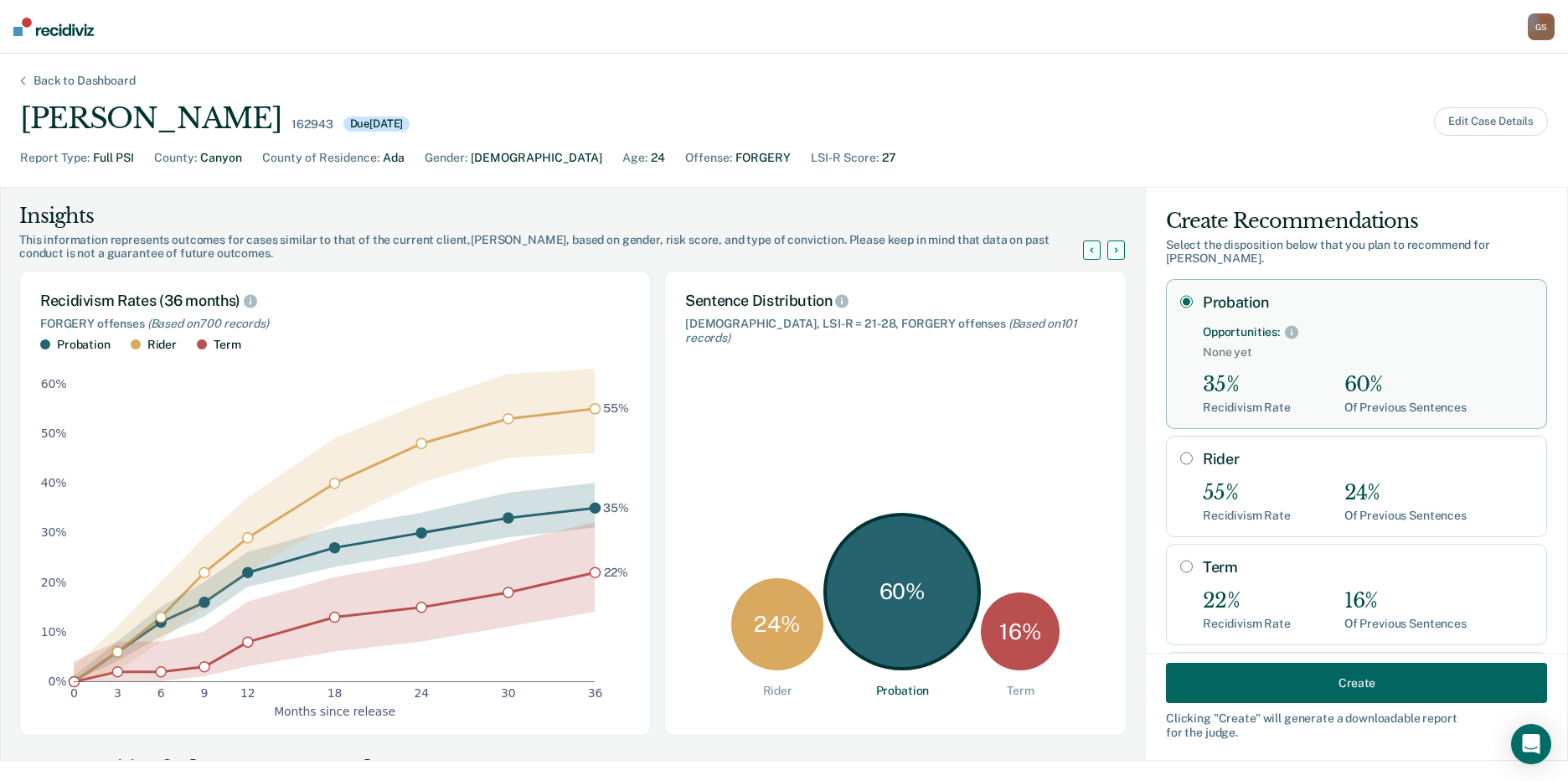
click at [1396, 684] on button "Create" at bounding box center [1357, 682] width 381 height 40
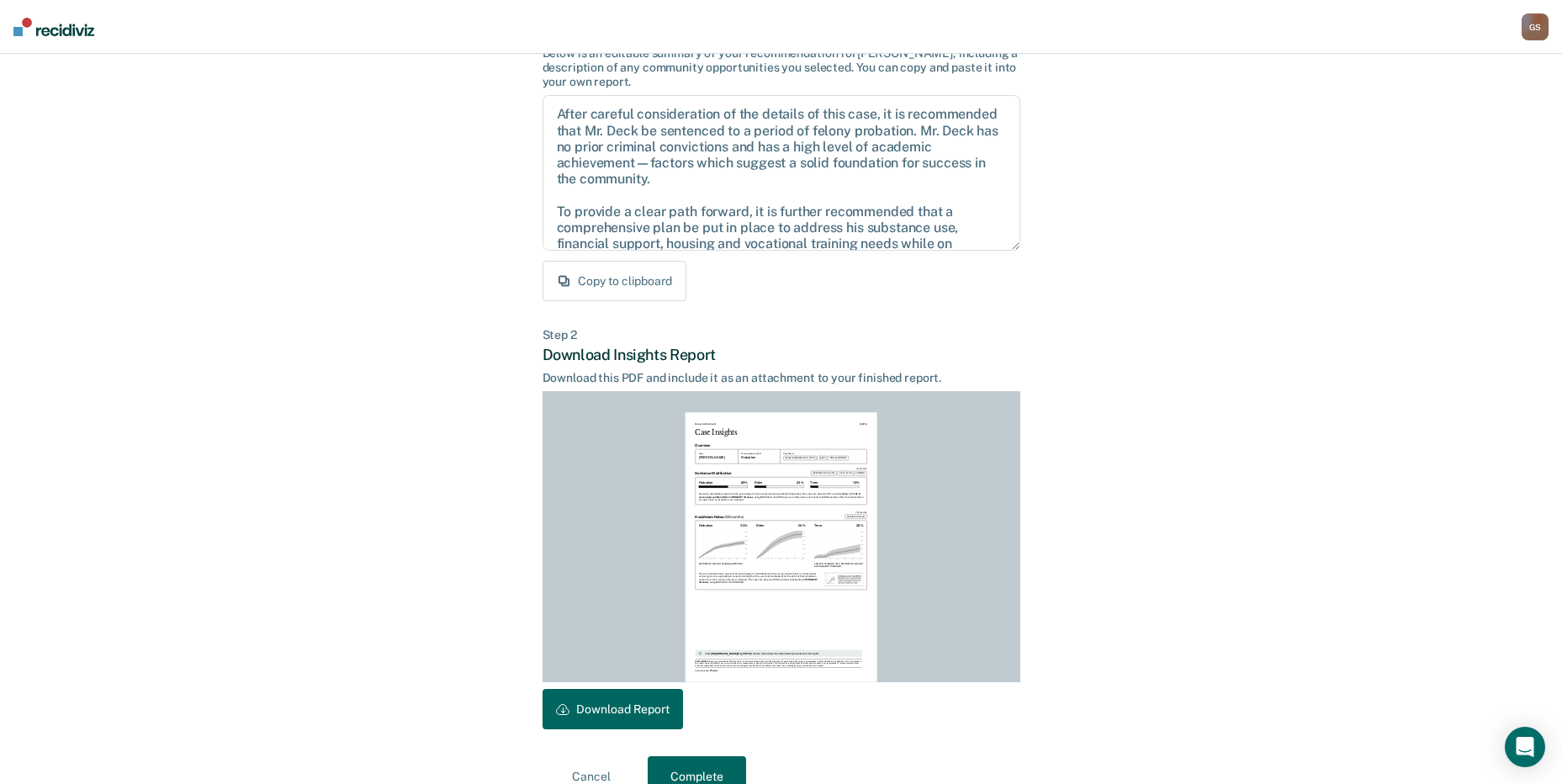
scroll to position [175, 0]
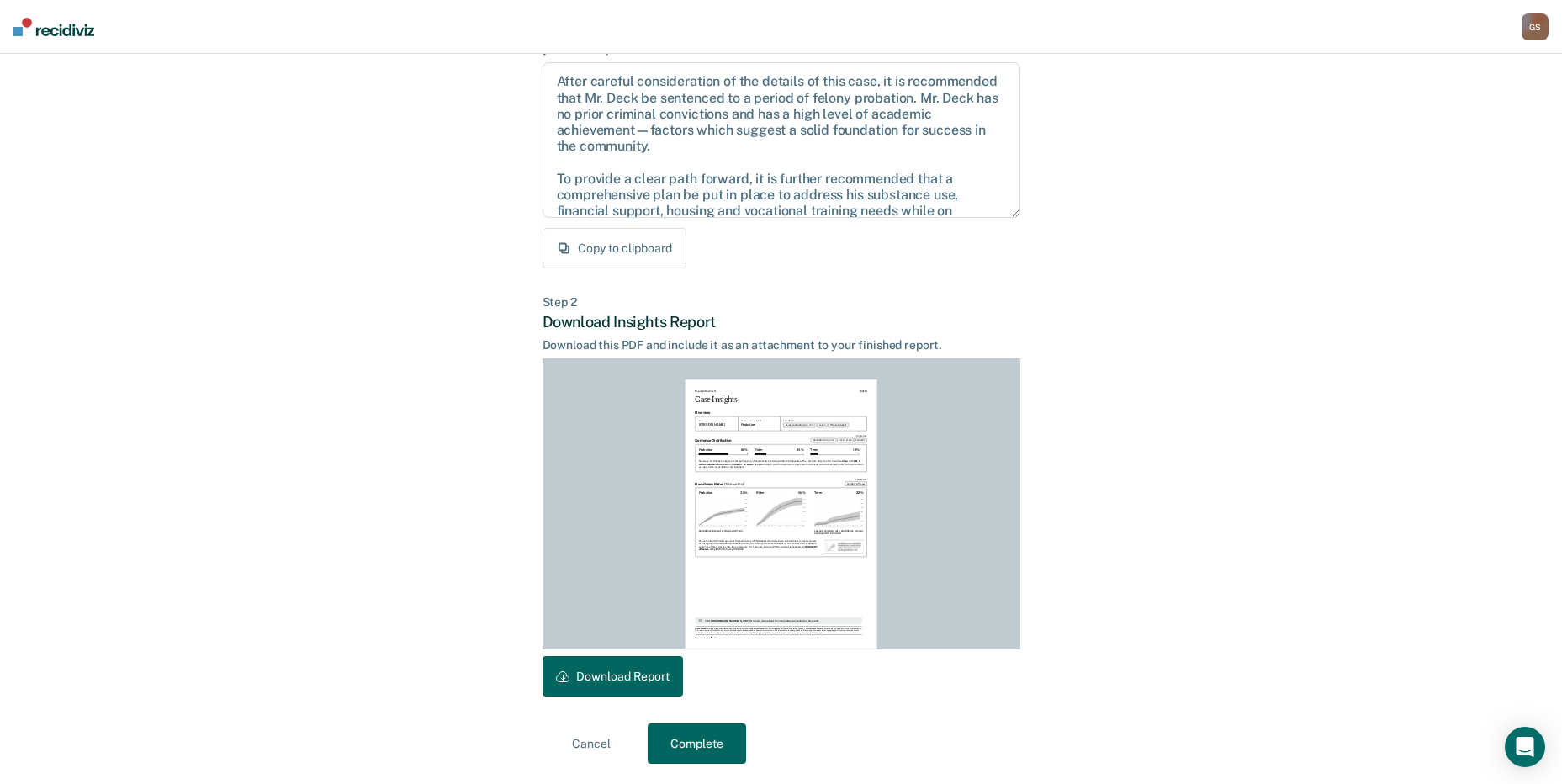
click at [629, 689] on button "Download Report" at bounding box center [613, 675] width 141 height 41
click at [709, 749] on button "Complete" at bounding box center [697, 743] width 98 height 41
